Goal: Check status: Check status

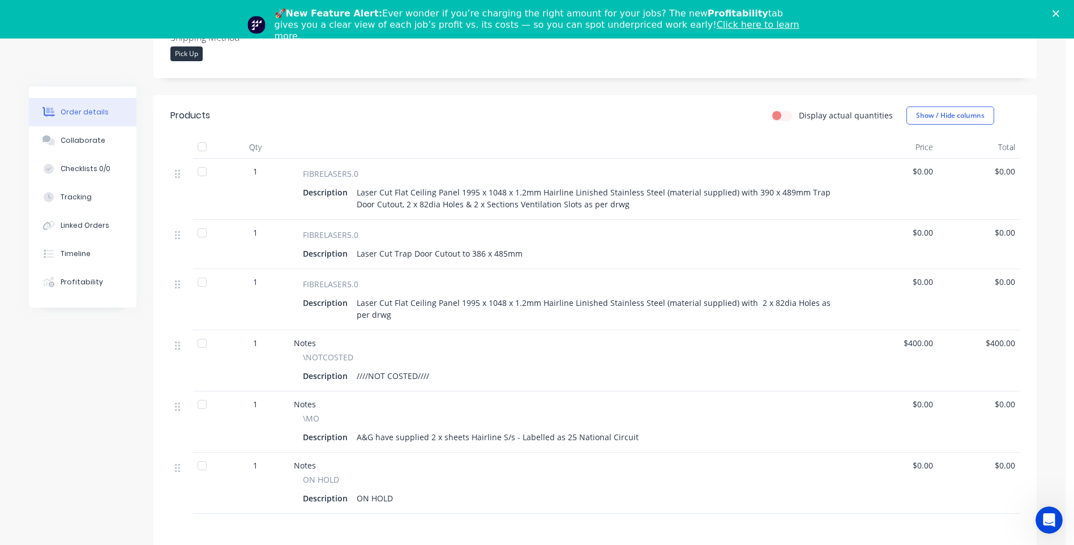
click at [1059, 15] on icon "Close" at bounding box center [1056, 13] width 7 height 7
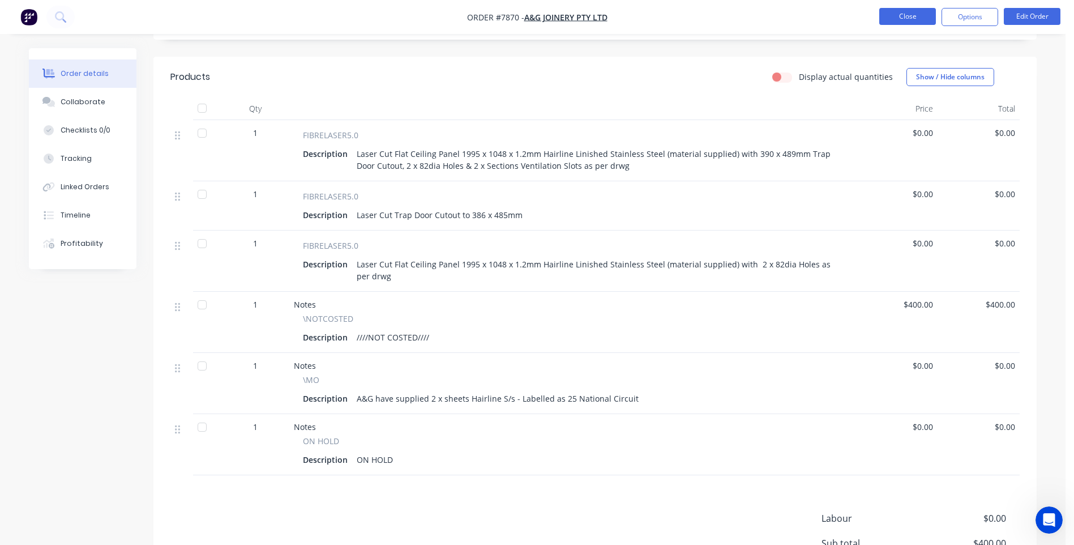
click at [919, 21] on button "Close" at bounding box center [907, 16] width 57 height 17
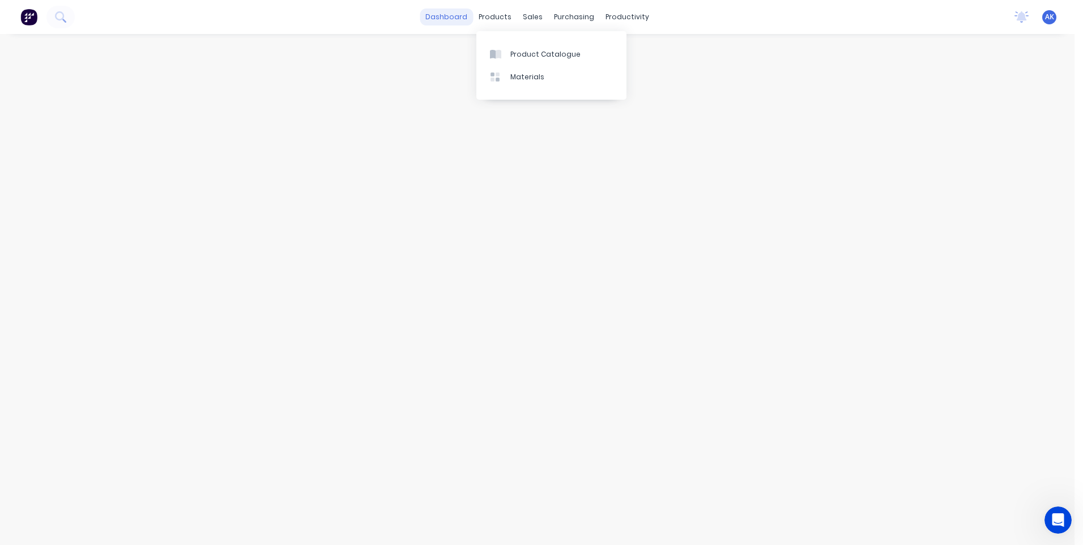
click at [456, 18] on link "dashboard" at bounding box center [446, 16] width 53 height 17
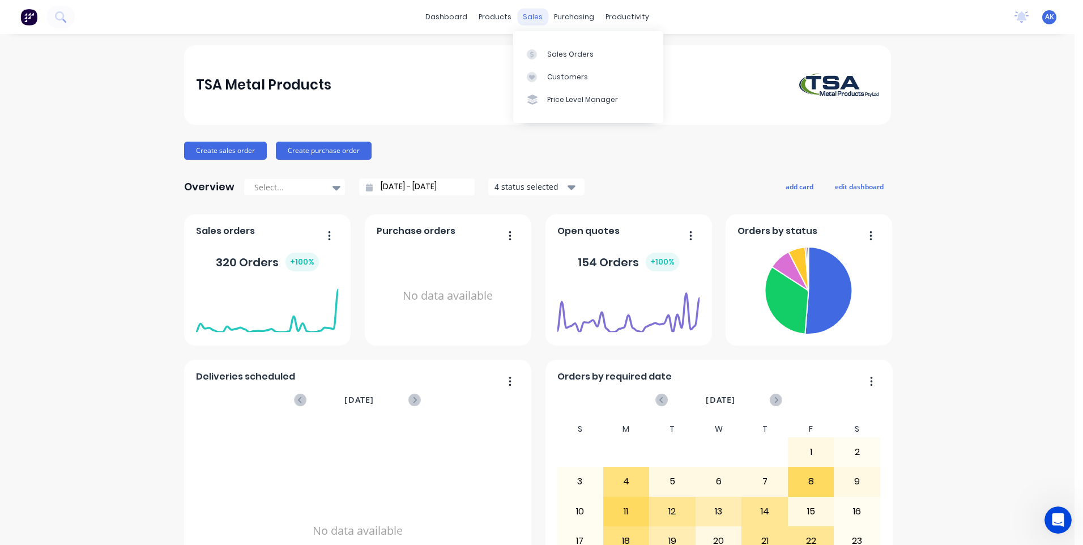
click at [523, 15] on div "sales" at bounding box center [532, 16] width 31 height 17
click at [556, 59] on link "Sales Orders" at bounding box center [588, 53] width 150 height 23
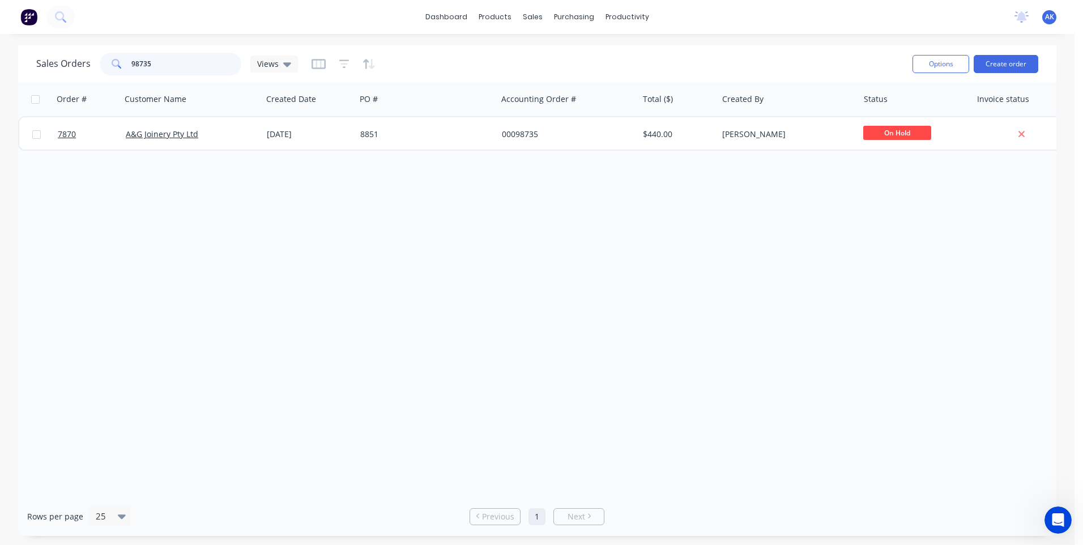
drag, startPoint x: 172, startPoint y: 67, endPoint x: 10, endPoint y: 82, distance: 162.6
click at [10, 82] on div "Sales Orders 98735 Views Options Create order Order # Customer Name Created Dat…" at bounding box center [537, 290] width 1074 height 490
type input "7890"
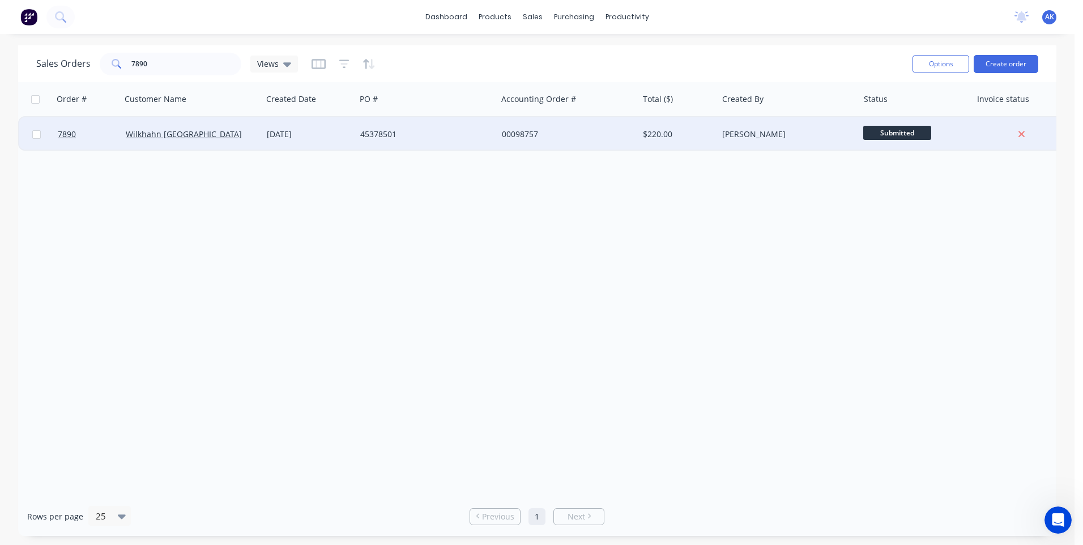
click at [377, 134] on div "45378501" at bounding box center [423, 134] width 126 height 11
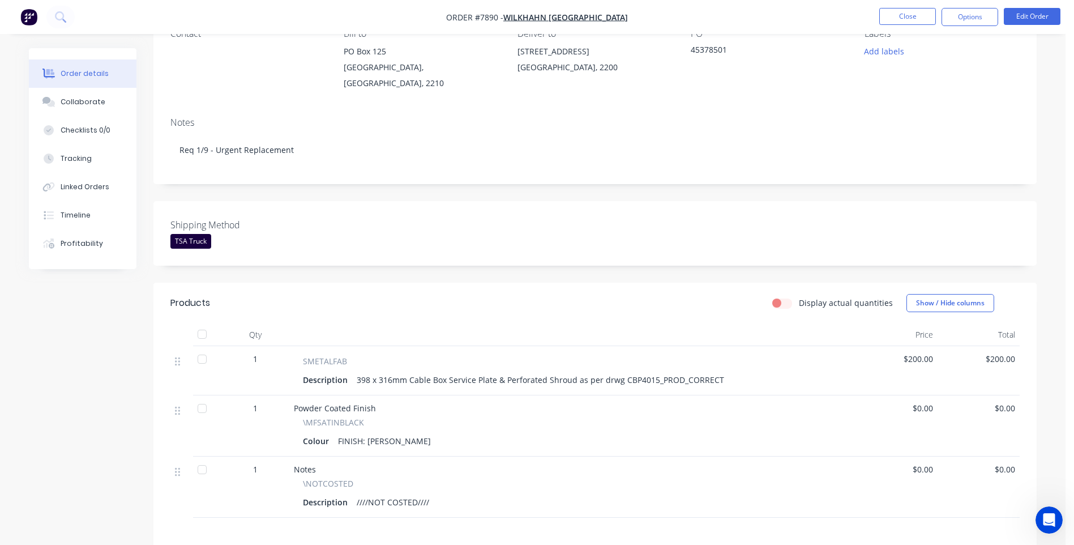
scroll to position [170, 0]
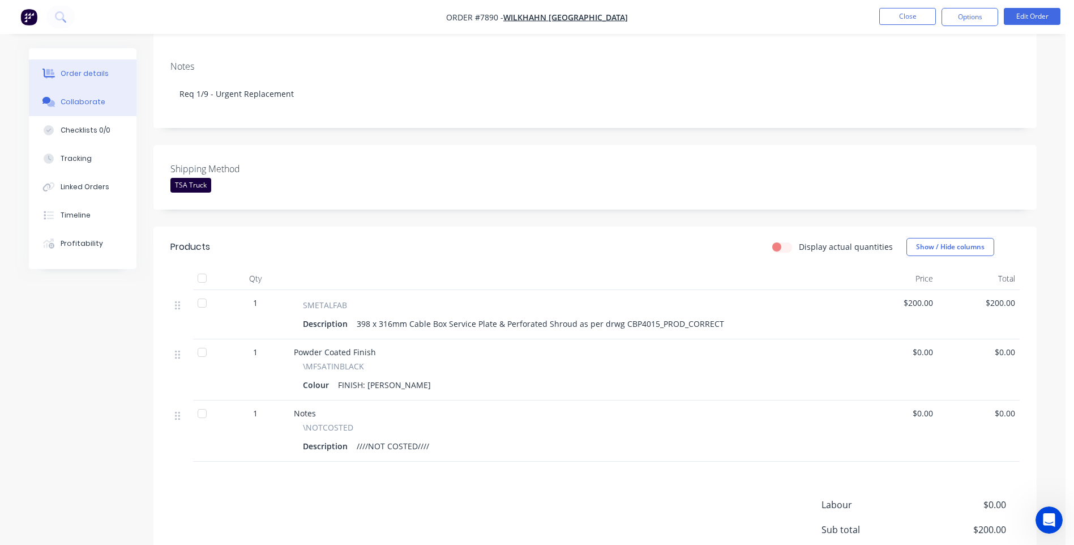
click at [59, 105] on button "Collaborate" at bounding box center [83, 102] width 108 height 28
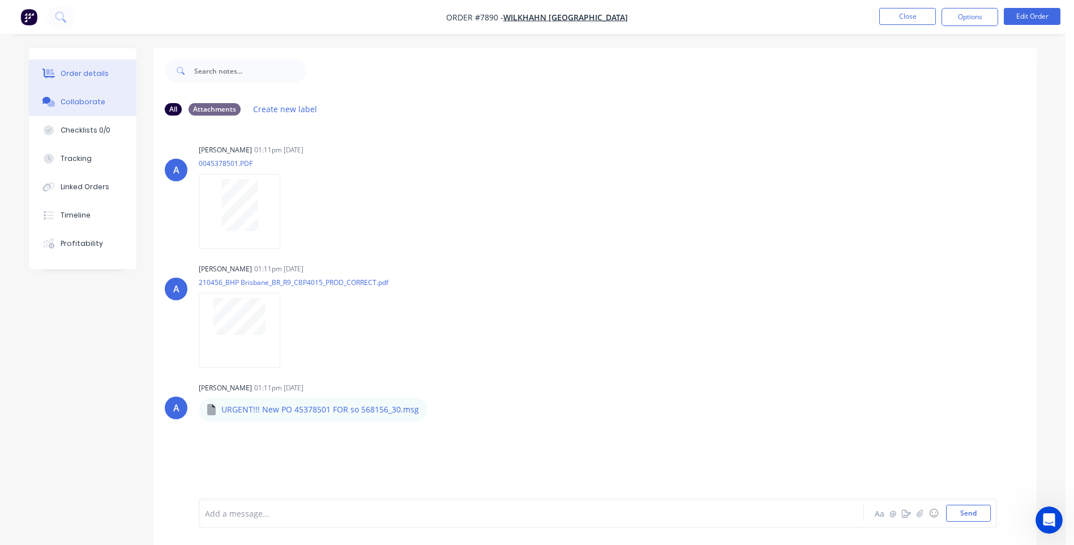
click at [79, 77] on div "Order details" at bounding box center [85, 74] width 48 height 10
